Goal: Information Seeking & Learning: Learn about a topic

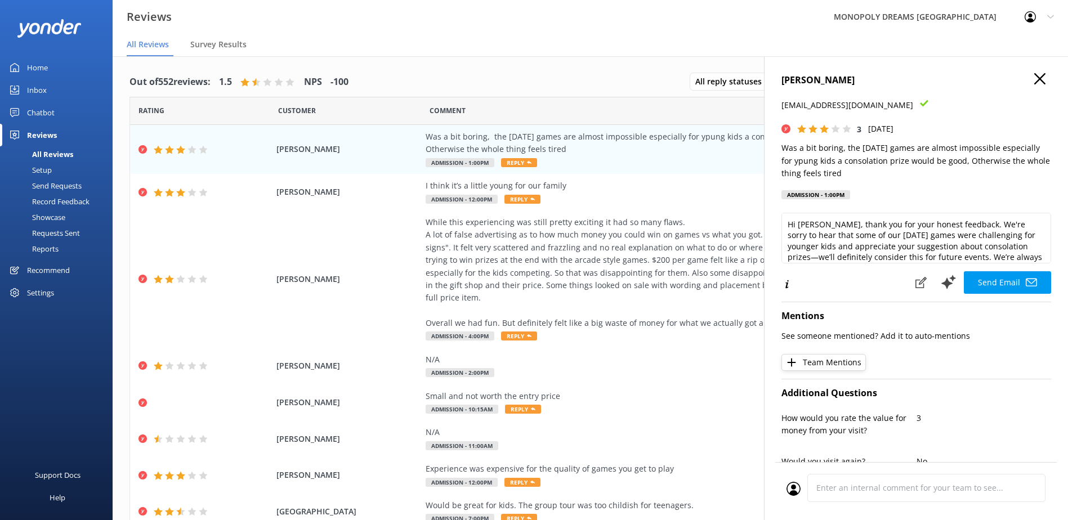
click at [1034, 74] on icon "button" at bounding box center [1039, 78] width 11 height 11
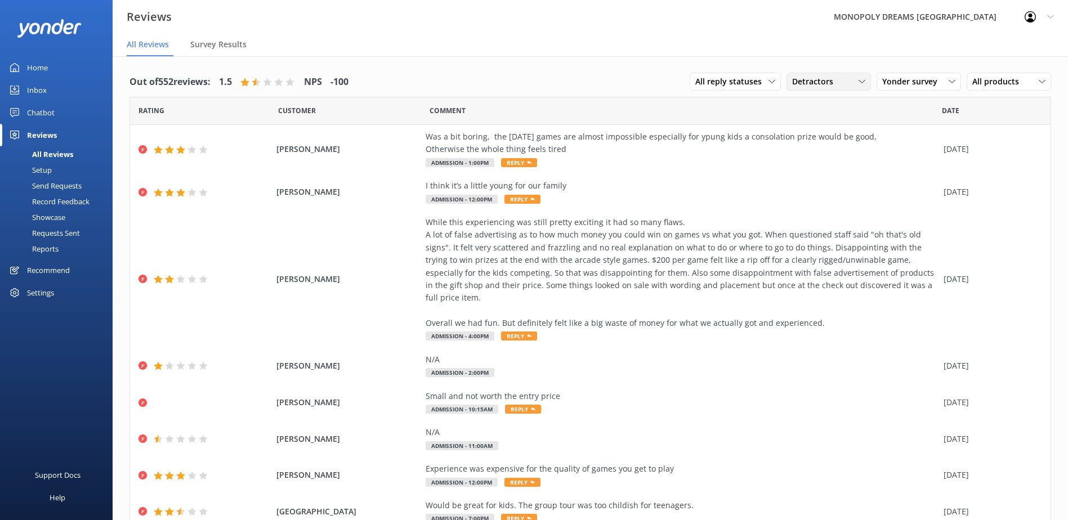
click at [840, 81] on div "Detractors" at bounding box center [828, 81] width 79 height 12
click at [818, 105] on link "All ratings" at bounding box center [837, 104] width 100 height 23
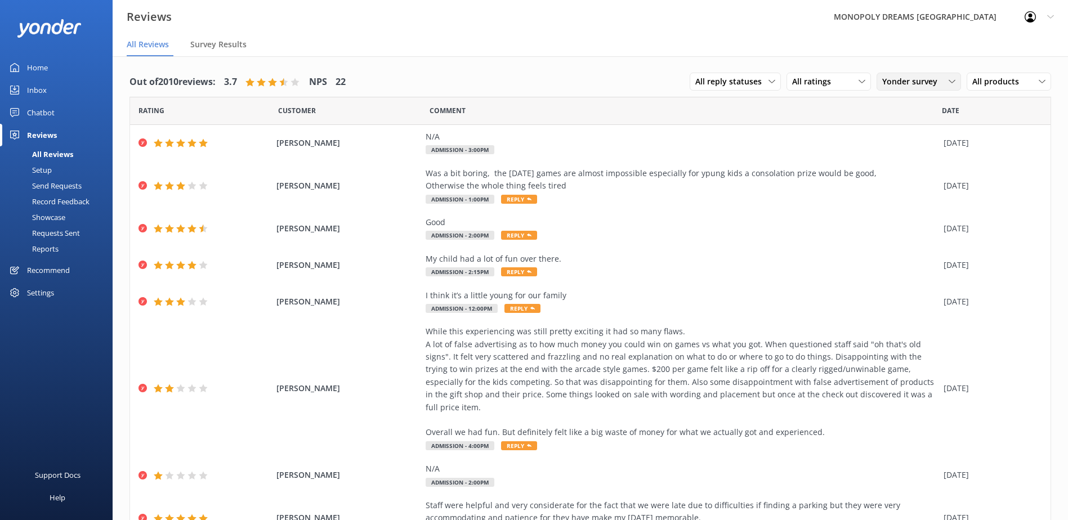
click at [883, 81] on span "Yonder survey" at bounding box center [913, 81] width 62 height 12
click at [900, 196] on div "Google reviews" at bounding box center [926, 195] width 66 height 11
